Goal: Manage account settings

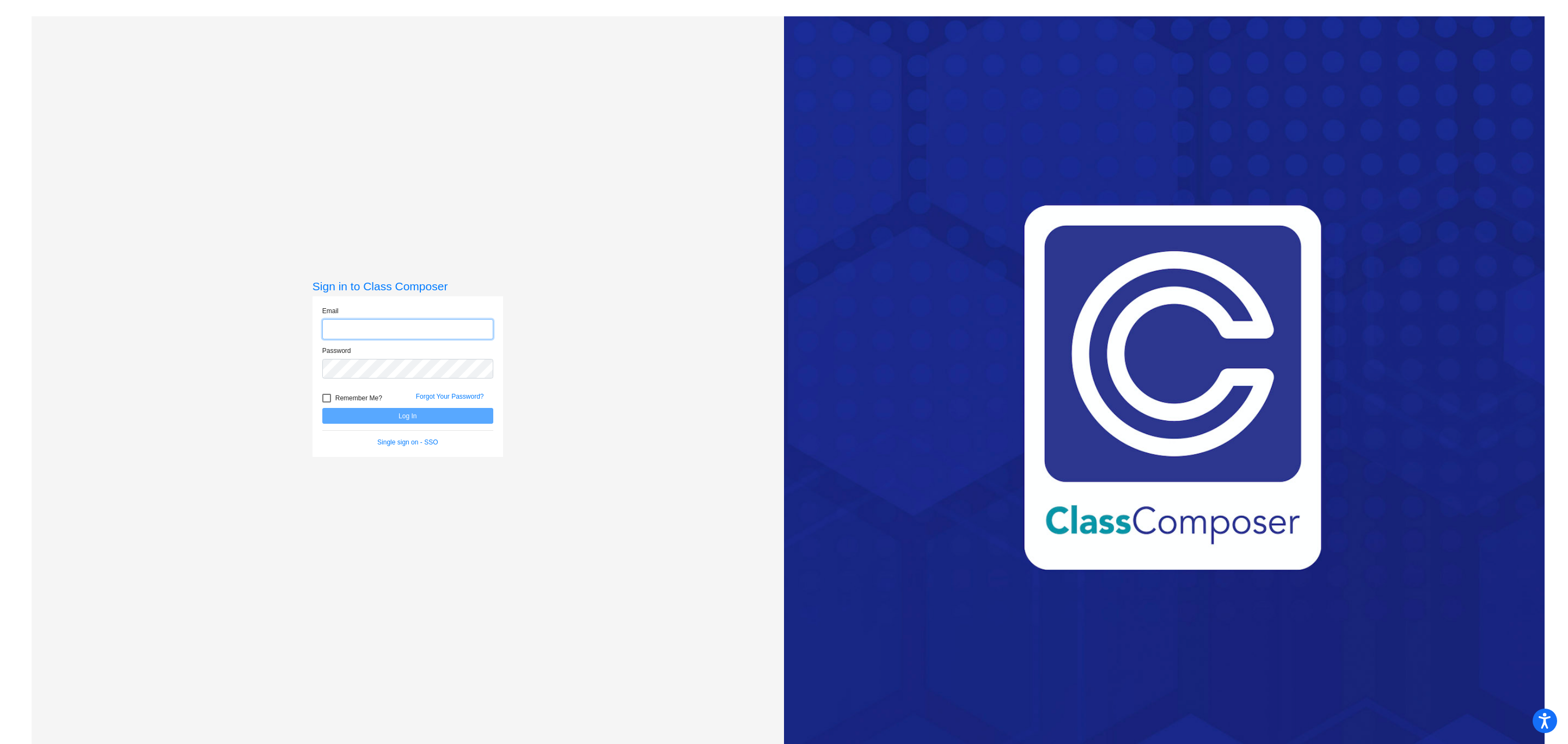
type input "[EMAIL_ADDRESS][DOMAIN_NAME]"
click at [417, 419] on button "Log In" at bounding box center [408, 416] width 171 height 15
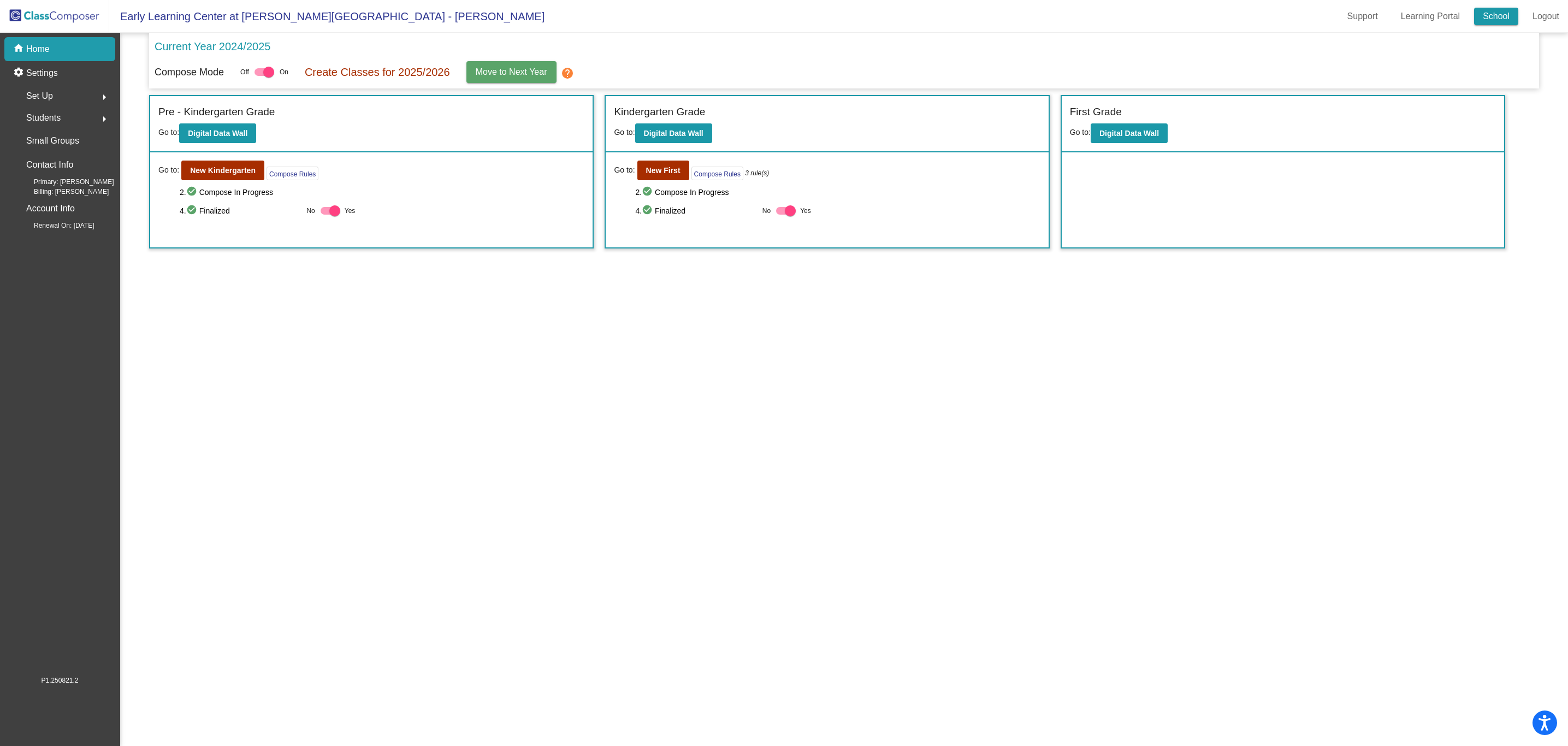
click at [1511, 20] on link "School" at bounding box center [1497, 16] width 44 height 17
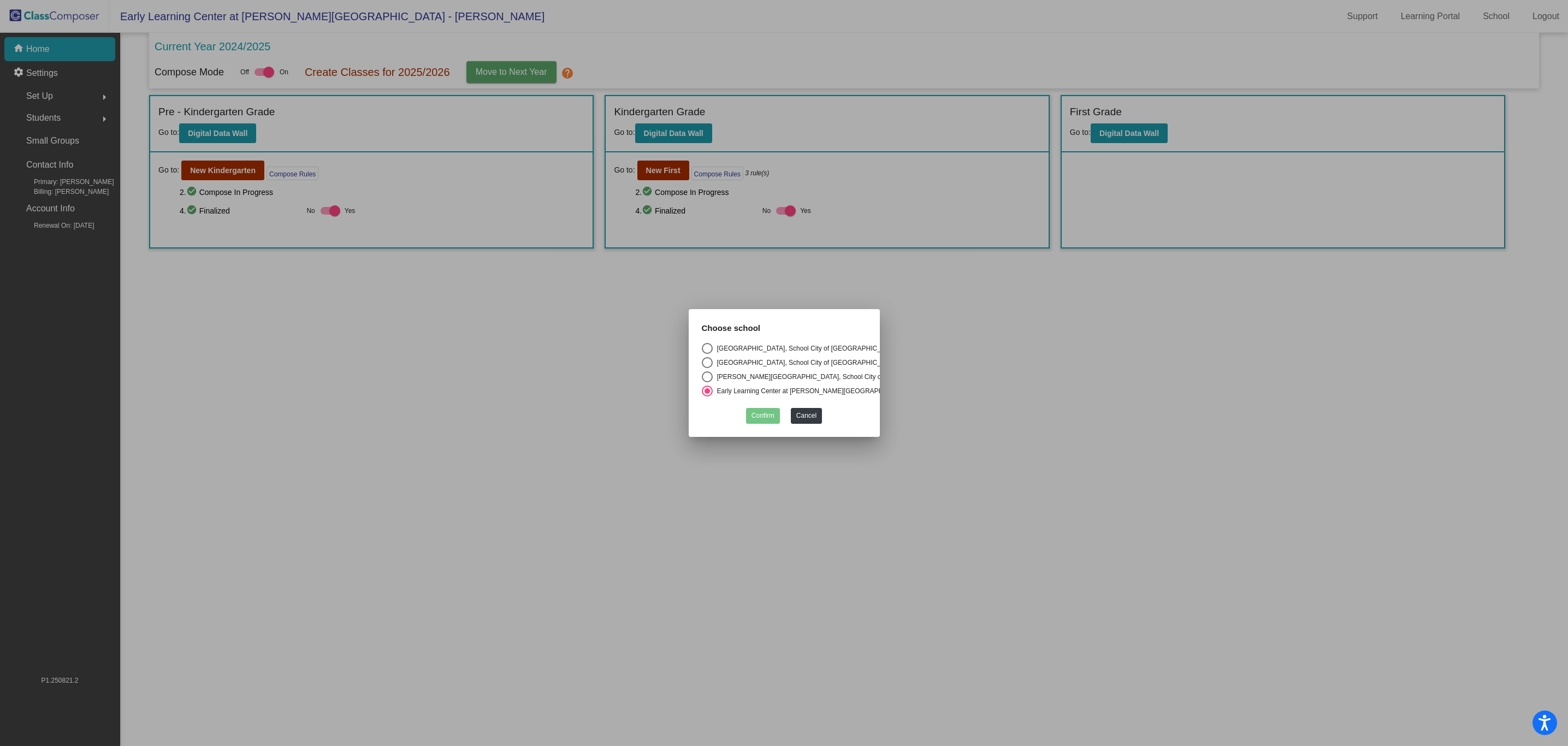
click at [703, 347] on div "Select an option" at bounding box center [706, 347] width 11 height 11
click at [706, 354] on input "[GEOGRAPHIC_DATA], School City of [GEOGRAPHIC_DATA]" at bounding box center [706, 354] width 1 height 1
radio input "true"
click at [764, 416] on button "Confirm" at bounding box center [762, 416] width 34 height 15
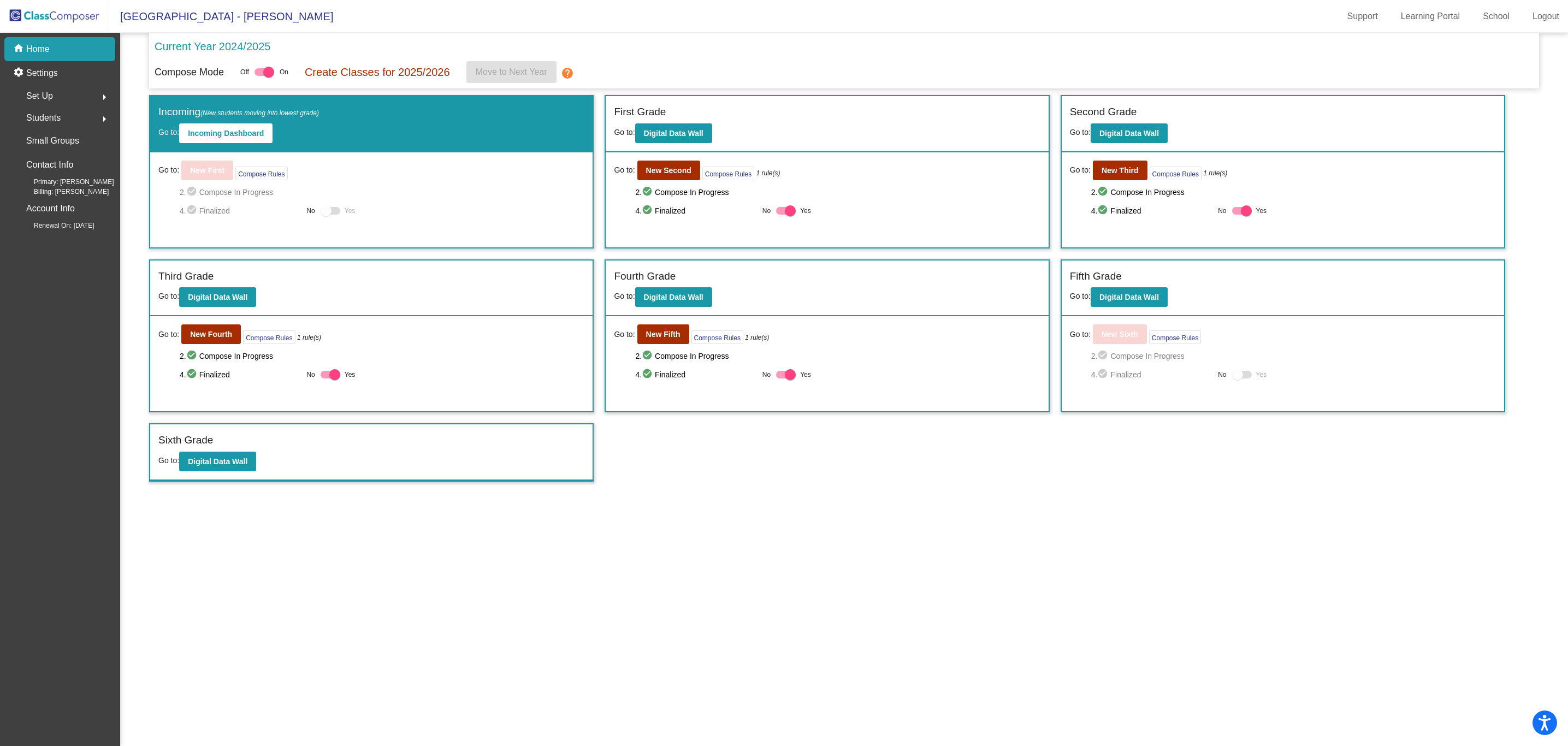
click at [333, 214] on div at bounding box center [330, 211] width 19 height 8
click at [338, 212] on div at bounding box center [330, 211] width 19 height 8
click at [261, 74] on div at bounding box center [264, 72] width 19 height 8
click at [260, 76] on input "checkbox" at bounding box center [260, 76] width 1 height 1
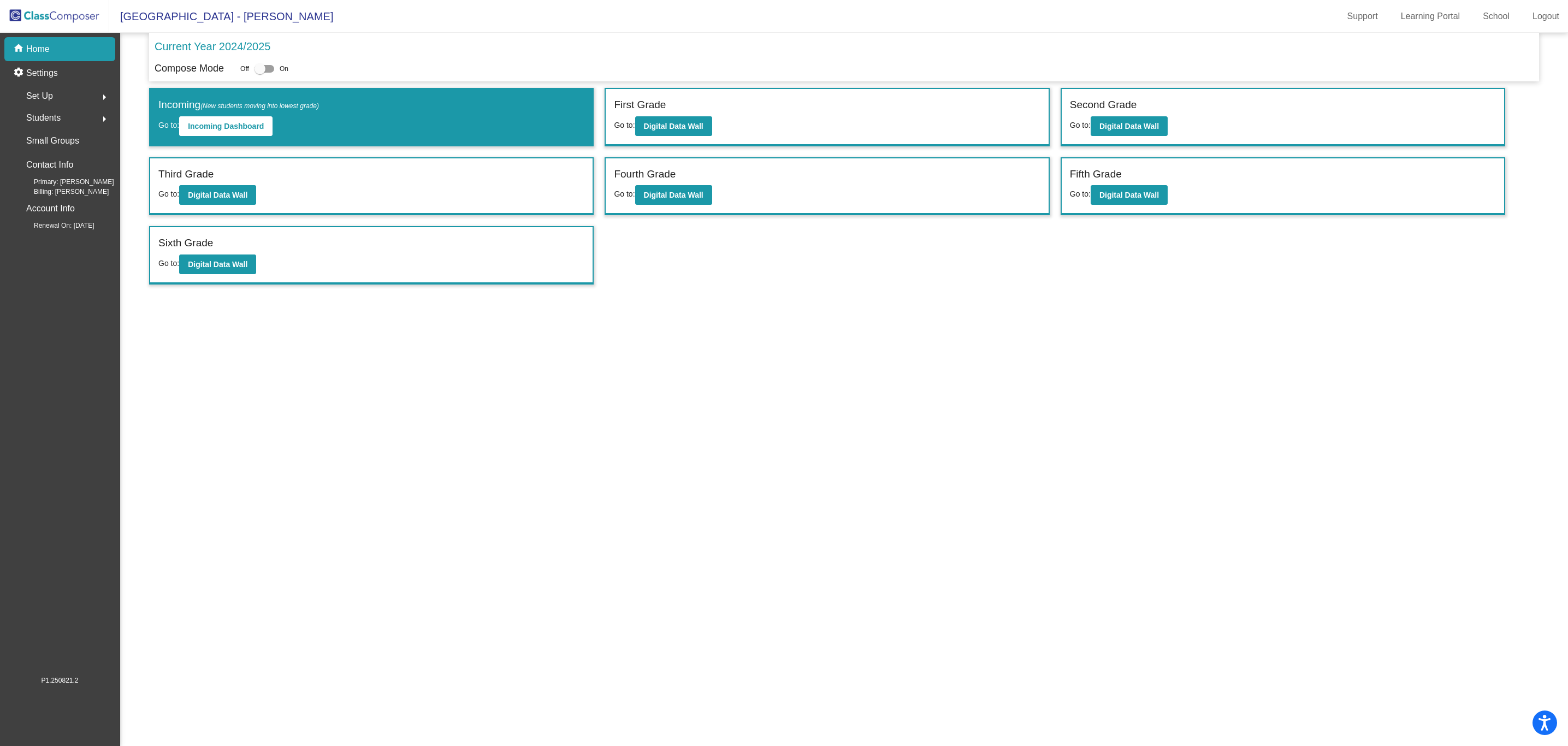
click at [267, 71] on div at bounding box center [264, 69] width 19 height 8
click at [260, 72] on input "checkbox" at bounding box center [260, 72] width 1 height 1
checkbox input "true"
